Goal: Information Seeking & Learning: Understand process/instructions

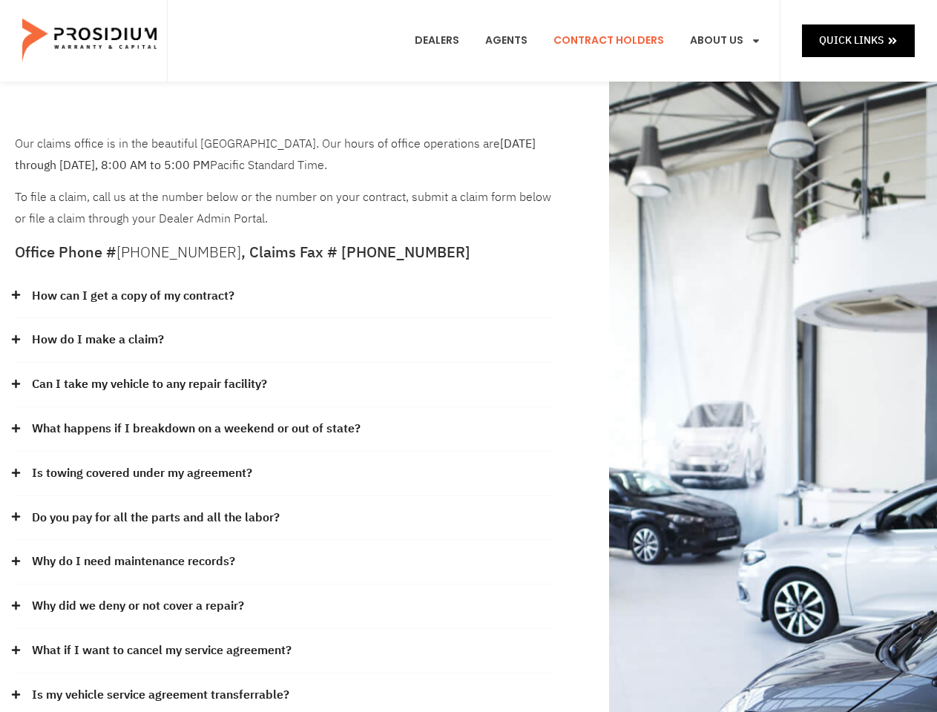
click at [468, 356] on div "How do I make a claim?" at bounding box center [284, 340] width 539 height 45
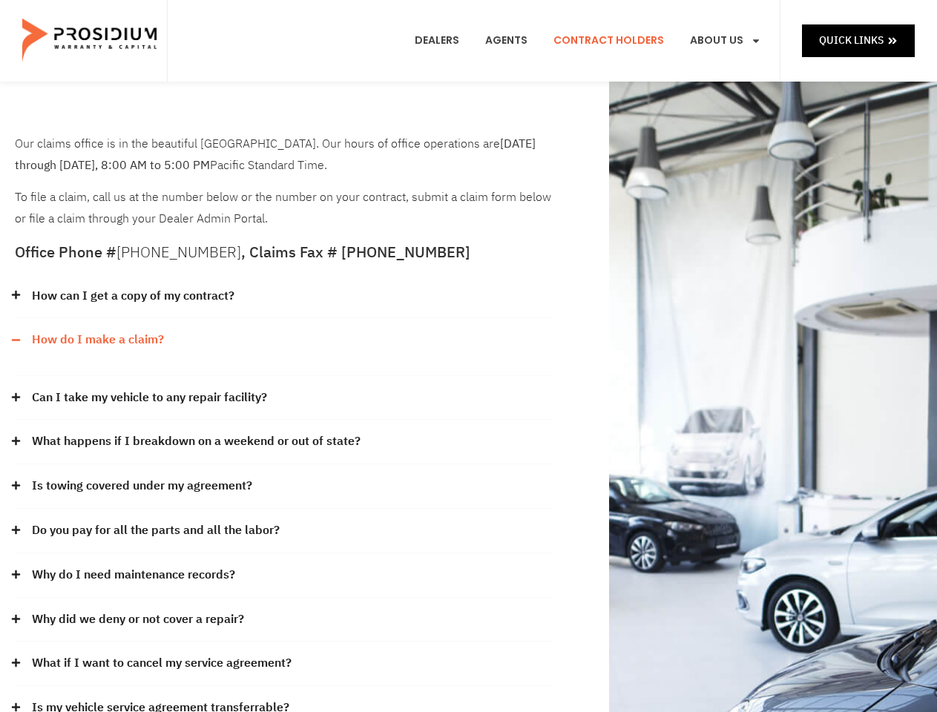
click at [284, 297] on div "How can I get a copy of my contract?" at bounding box center [284, 296] width 539 height 45
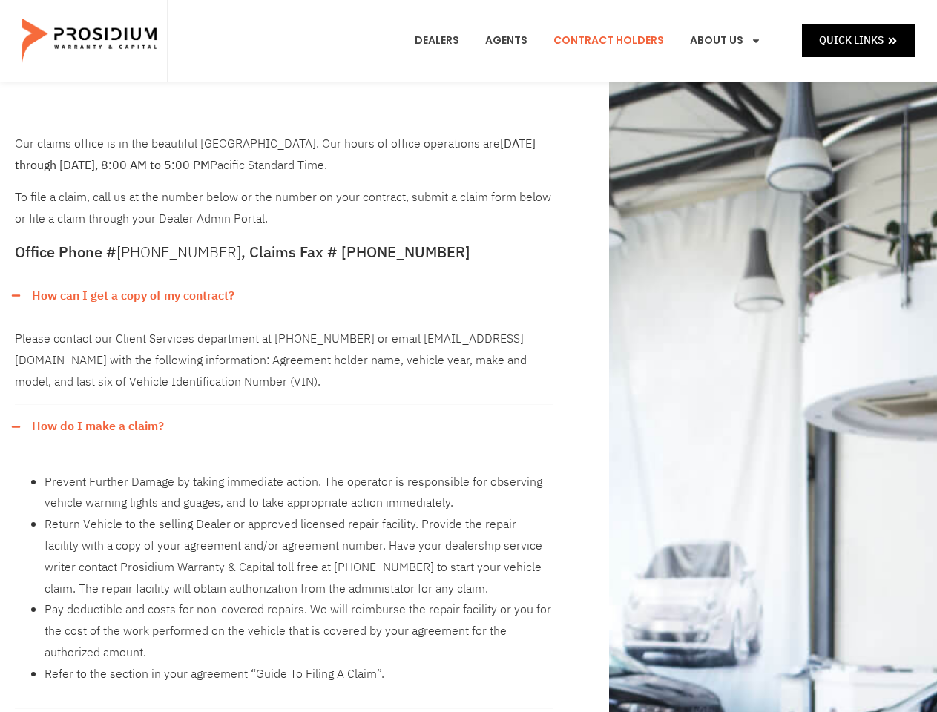
click at [132, 296] on link "How can I get a copy of my contract?" at bounding box center [133, 297] width 203 height 22
click at [284, 340] on div "Please contact our Client Services department at [PHONE_NUMBER] or email [EMAIL…" at bounding box center [284, 361] width 539 height 87
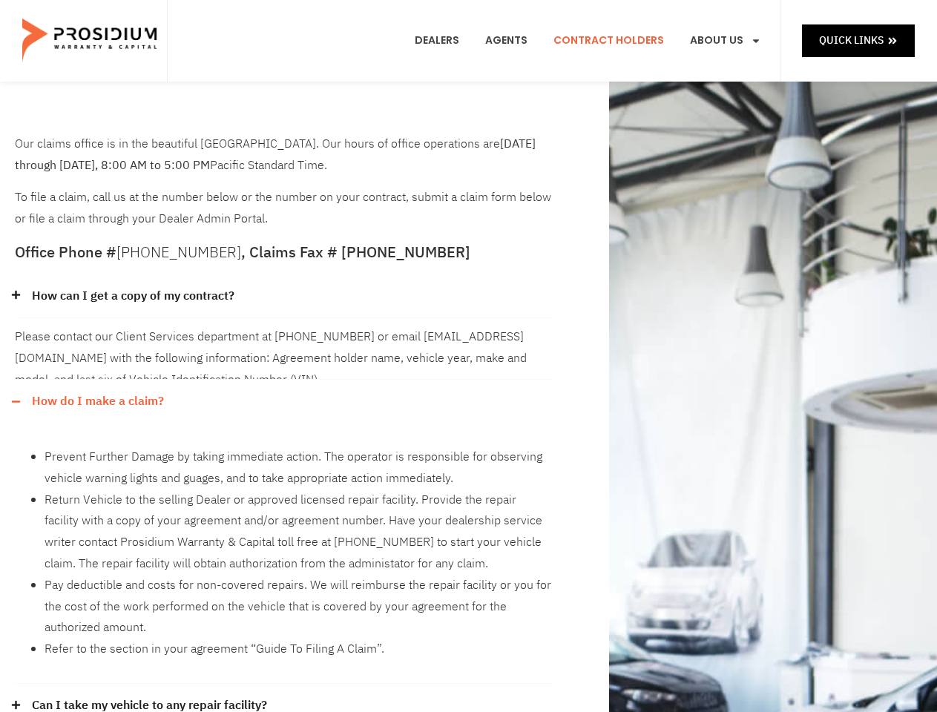
click at [97, 391] on link "How do I make a claim?" at bounding box center [98, 402] width 132 height 22
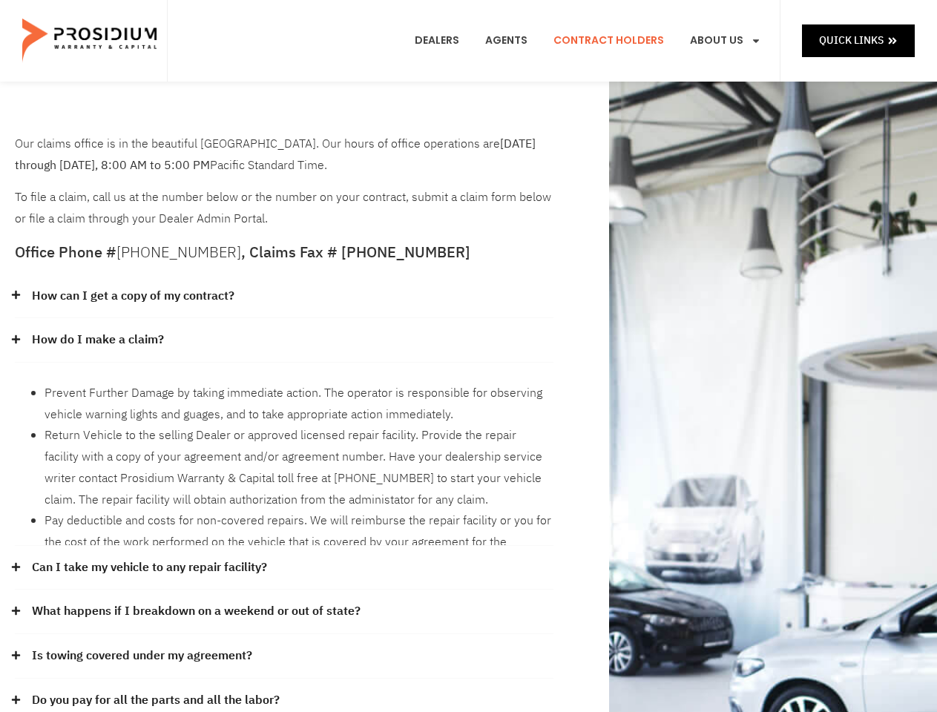
click at [284, 385] on li "Prevent Further Damage by taking immediate action. The operator is responsible …" at bounding box center [299, 404] width 509 height 43
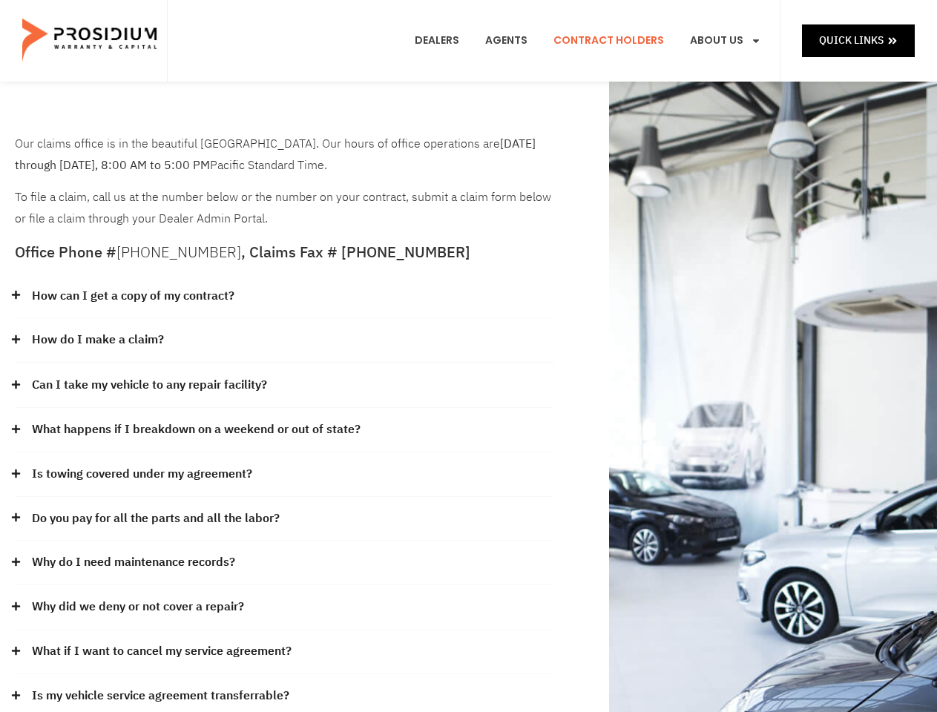
click at [150, 384] on link "Can I take my vehicle to any repair facility?" at bounding box center [149, 386] width 235 height 22
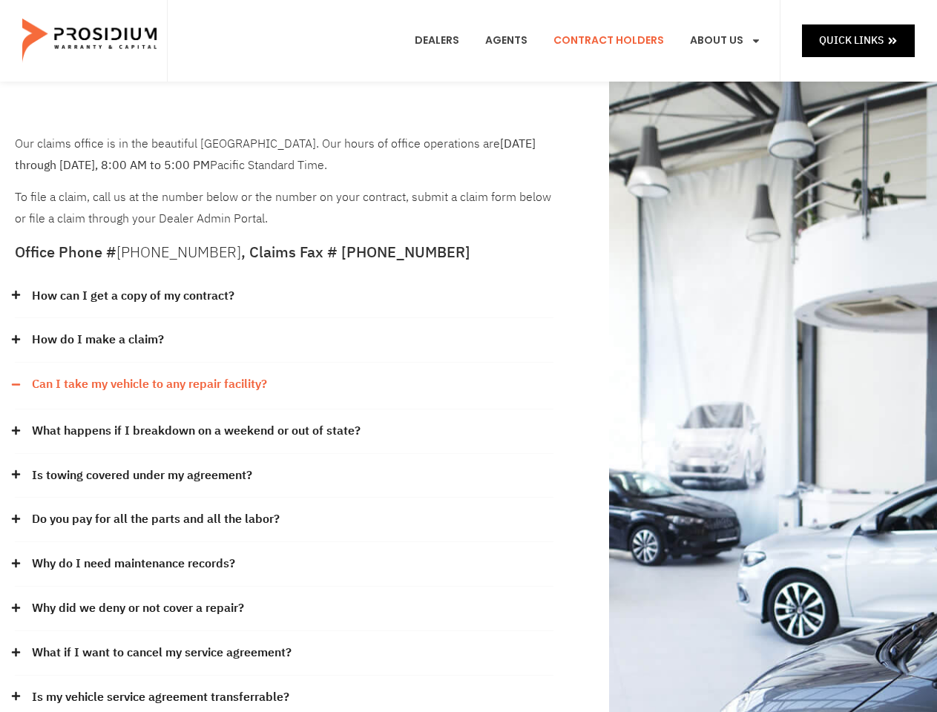
click at [284, 430] on link "What happens if I breakdown on a weekend or out of state?" at bounding box center [196, 432] width 329 height 22
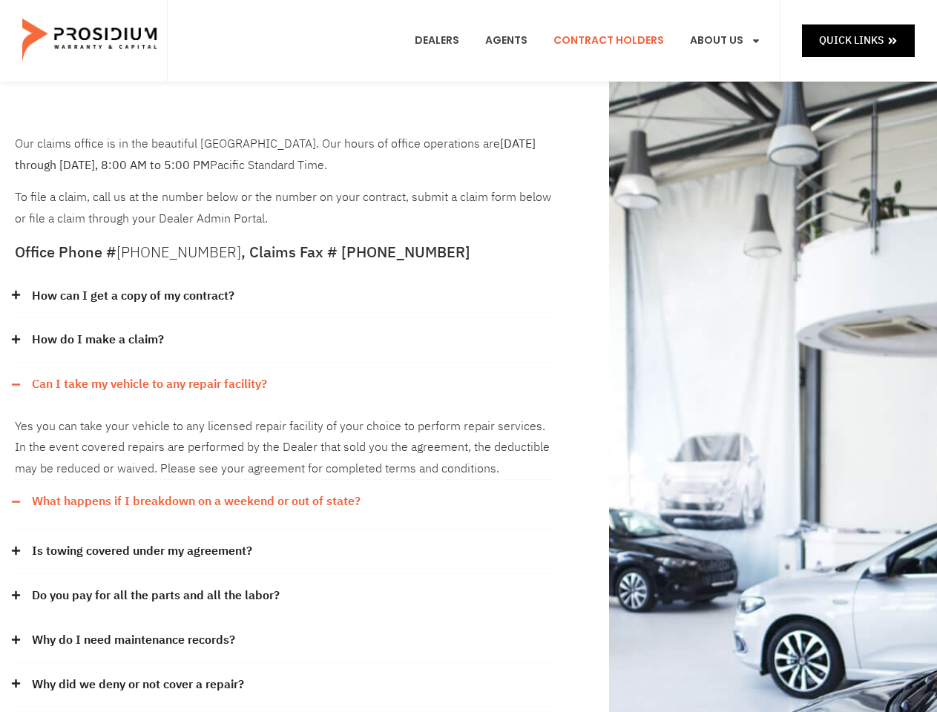
click at [194, 429] on div "Yes you can take your vehicle to any licensed repair facility of your choice to…" at bounding box center [284, 443] width 539 height 73
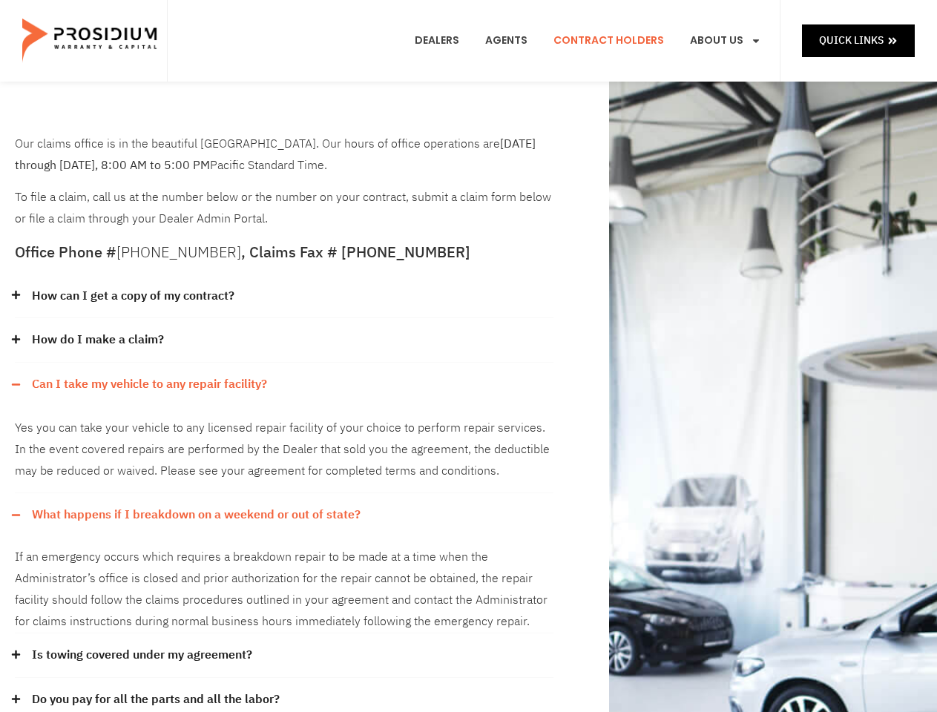
click at [284, 474] on div "Yes you can take your vehicle to any licensed repair facility of your choice to…" at bounding box center [284, 450] width 539 height 87
